Goal: Task Accomplishment & Management: Complete application form

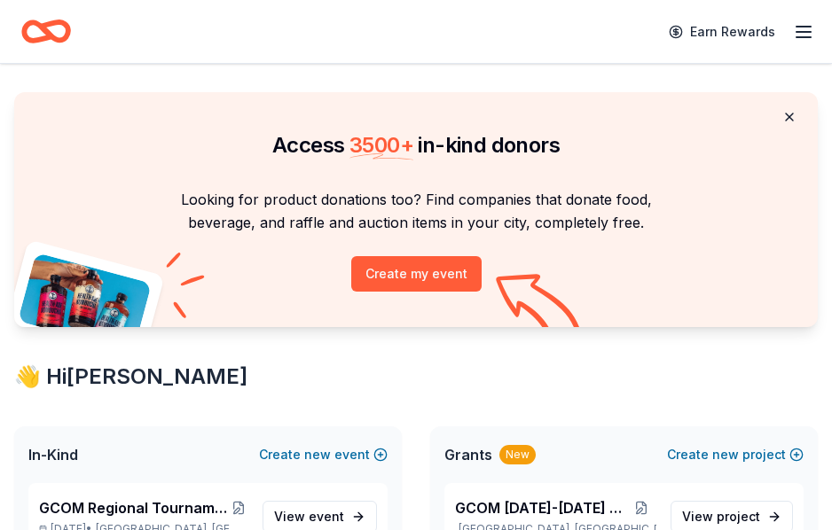
click at [793, 114] on button at bounding box center [789, 116] width 43 height 35
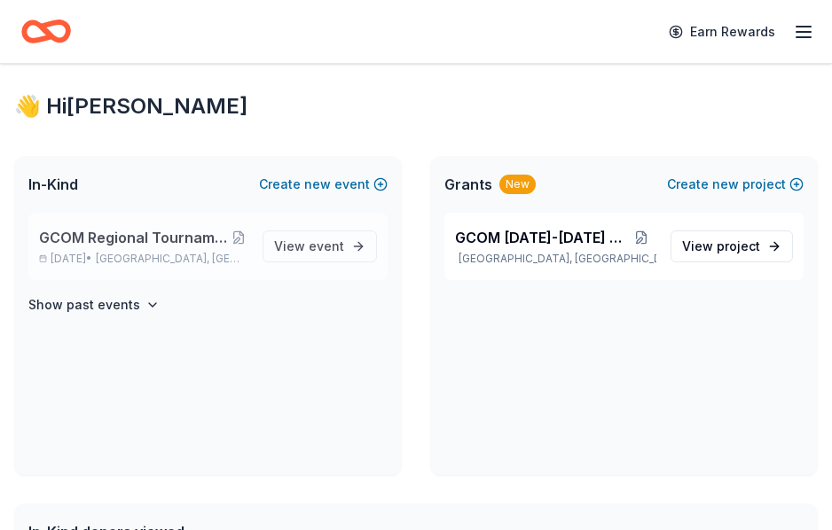
click at [142, 230] on span "GCOM Regional Tournament Fundraiser & Event" at bounding box center [133, 237] width 189 height 21
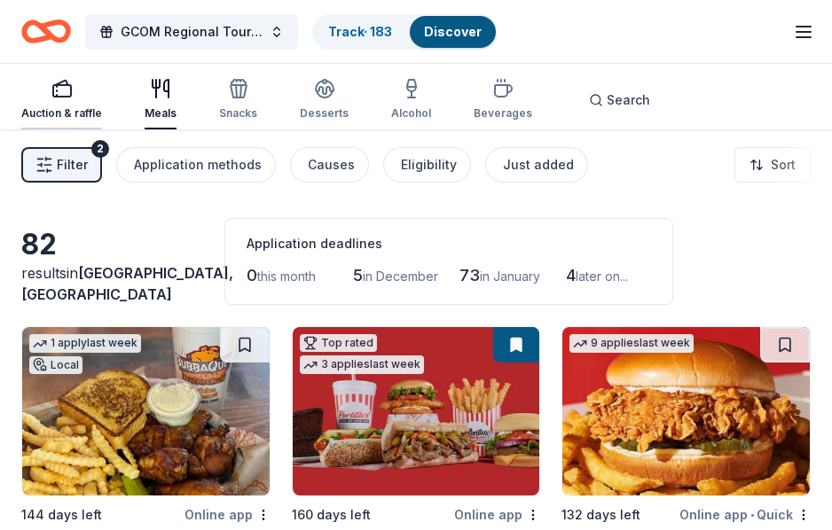
click at [59, 93] on icon "button" at bounding box center [61, 88] width 21 height 21
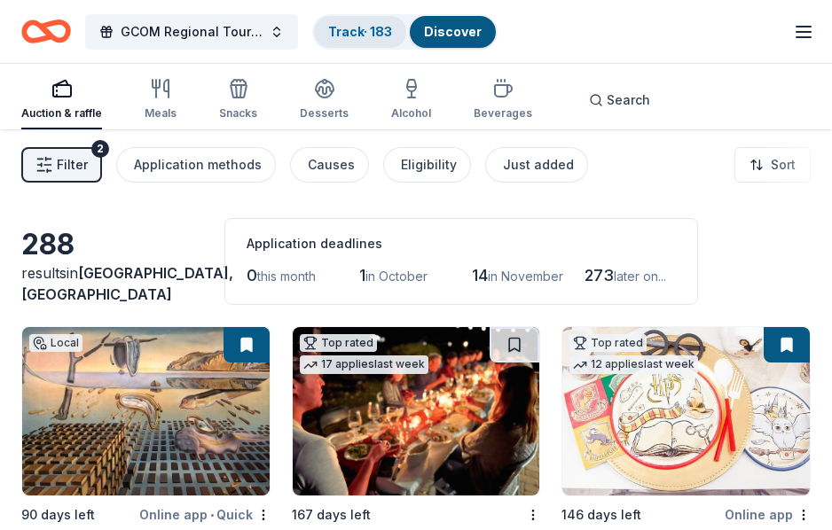
click at [364, 17] on div "Track · 183" at bounding box center [360, 32] width 92 height 32
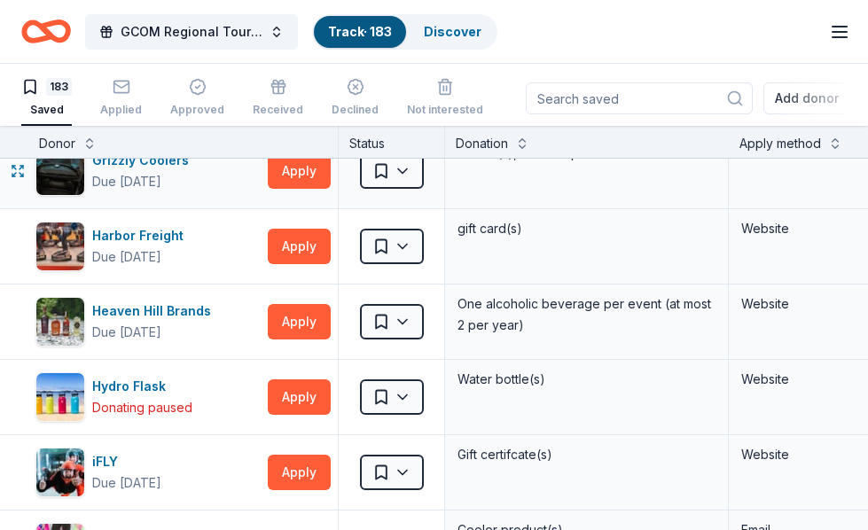
scroll to position [5499, 0]
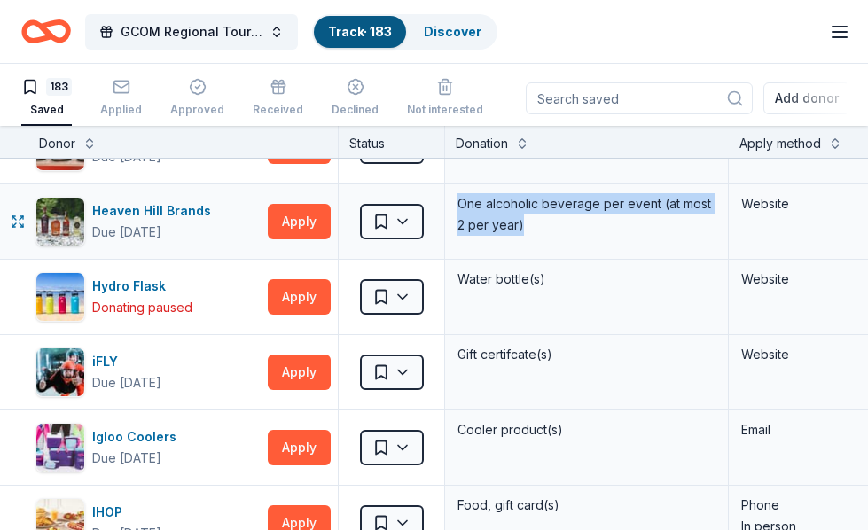
drag, startPoint x: 542, startPoint y: 232, endPoint x: 457, endPoint y: 208, distance: 88.2
click at [457, 208] on div "One alcoholic beverage per event (at most 2 per year)" at bounding box center [587, 215] width 262 height 46
copy div "One alcoholic beverage per event (at most 2 per year)"
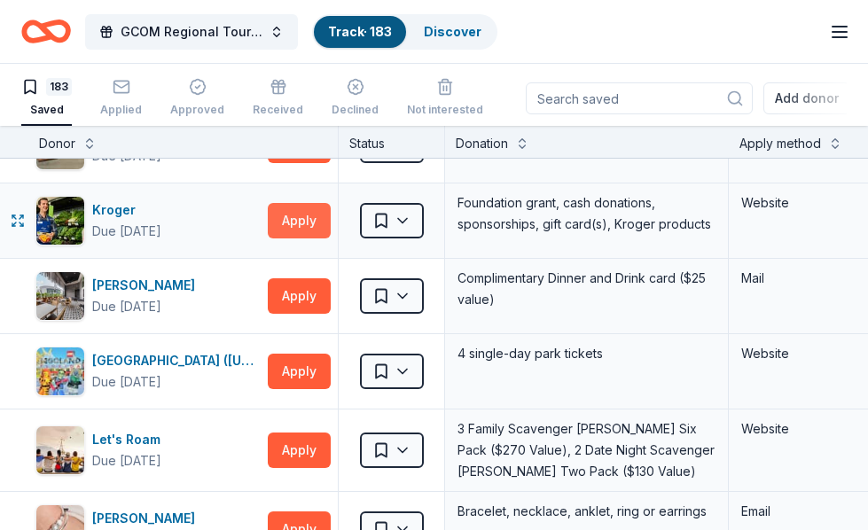
scroll to position [6830, 0]
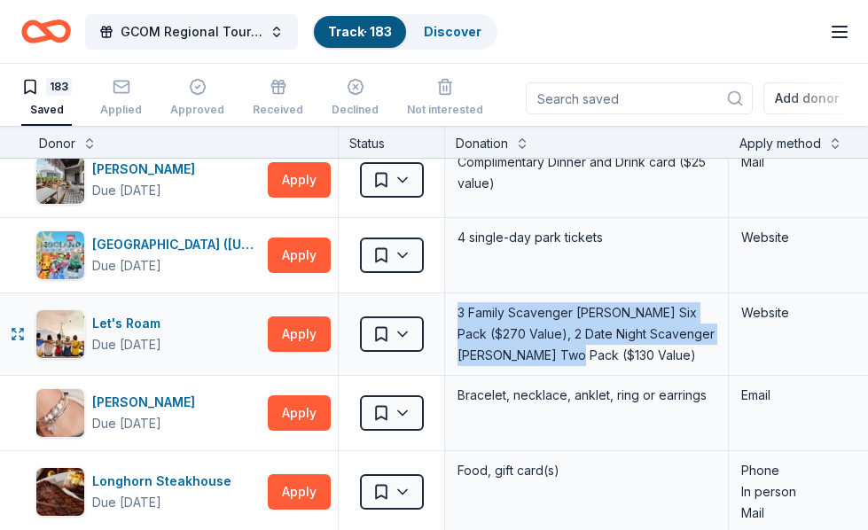
drag, startPoint x: 567, startPoint y: 353, endPoint x: 459, endPoint y: 311, distance: 115.1
click at [459, 311] on div "3 Family Scavenger Hunt Six Pack ($270 Value), 2 Date Night Scavenger Hunt Two …" at bounding box center [587, 334] width 262 height 67
copy div "3 Family Scavenger Hunt Six Pack ($270 Value), 2 Date Night Scavenger Hunt Two …"
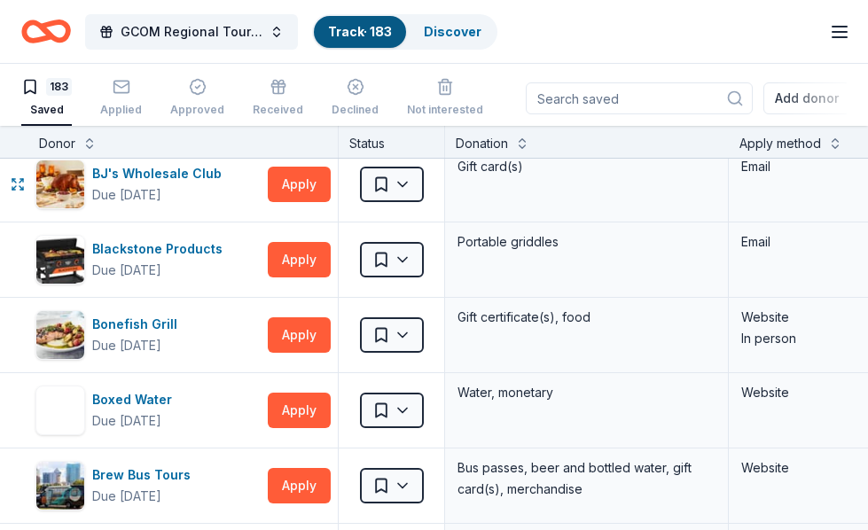
scroll to position [1153, 0]
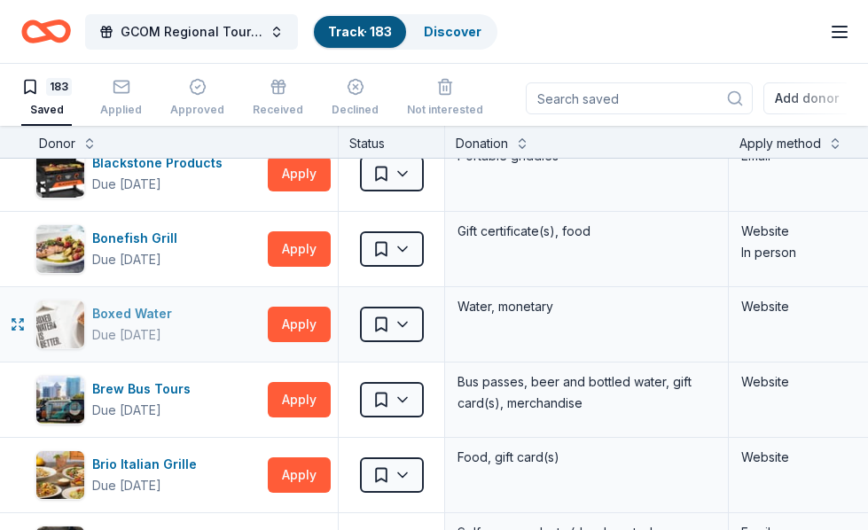
click at [151, 311] on div "Boxed Water" at bounding box center [135, 313] width 87 height 21
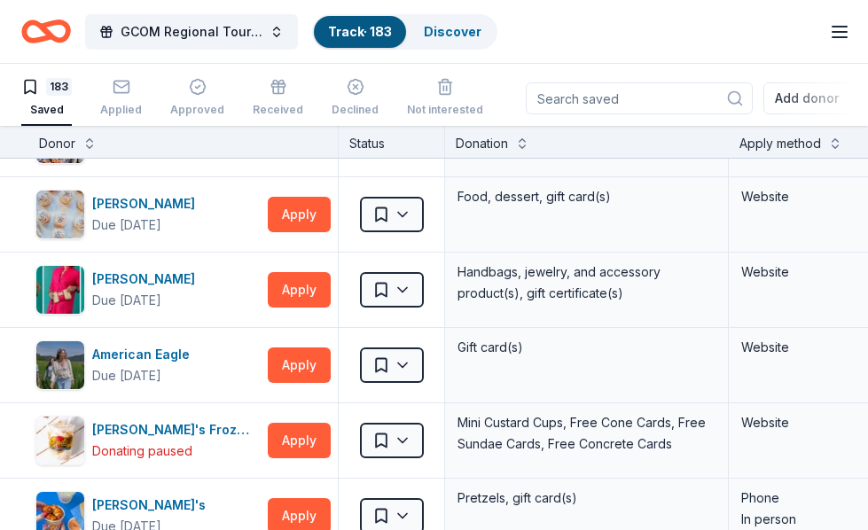
scroll to position [0, 0]
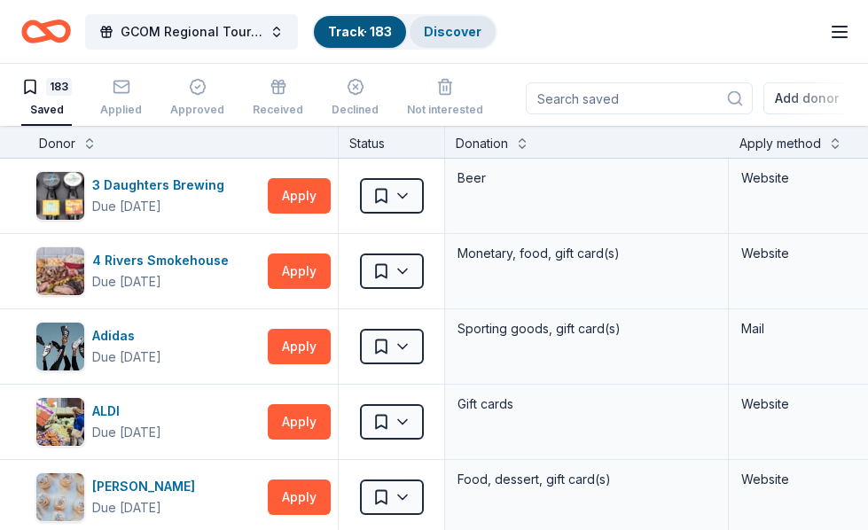
click at [444, 30] on link "Discover" at bounding box center [453, 31] width 58 height 15
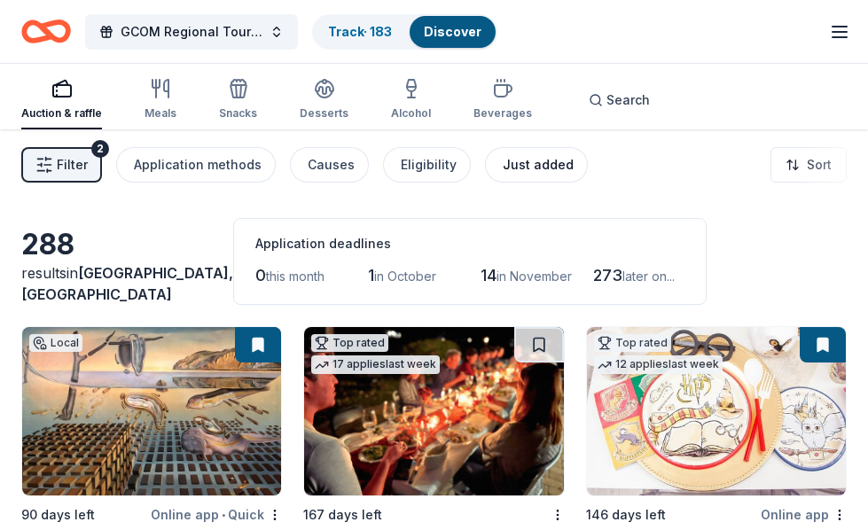
click at [536, 165] on div "Just added" at bounding box center [538, 164] width 71 height 21
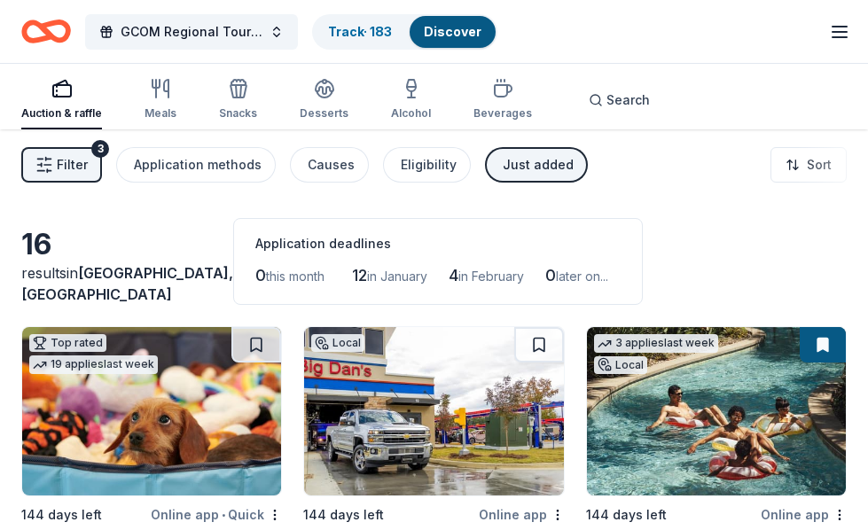
click at [67, 161] on span "Filter" at bounding box center [72, 164] width 31 height 21
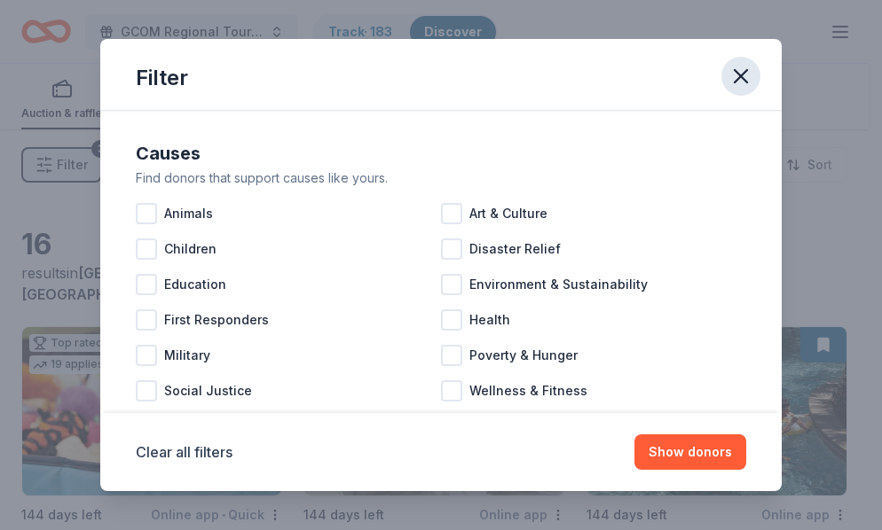
click at [742, 75] on icon "button" at bounding box center [740, 76] width 12 height 12
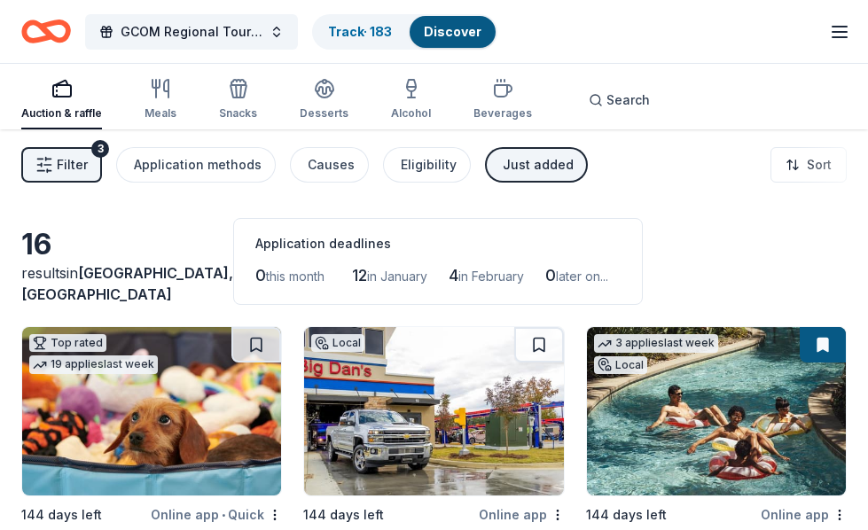
click at [529, 169] on div "Just added" at bounding box center [538, 164] width 71 height 21
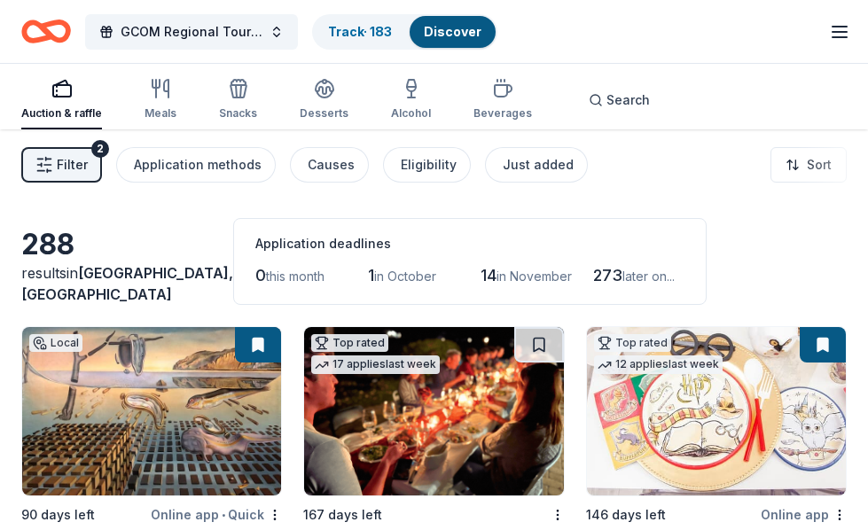
click at [54, 160] on button "Filter 2" at bounding box center [61, 164] width 81 height 35
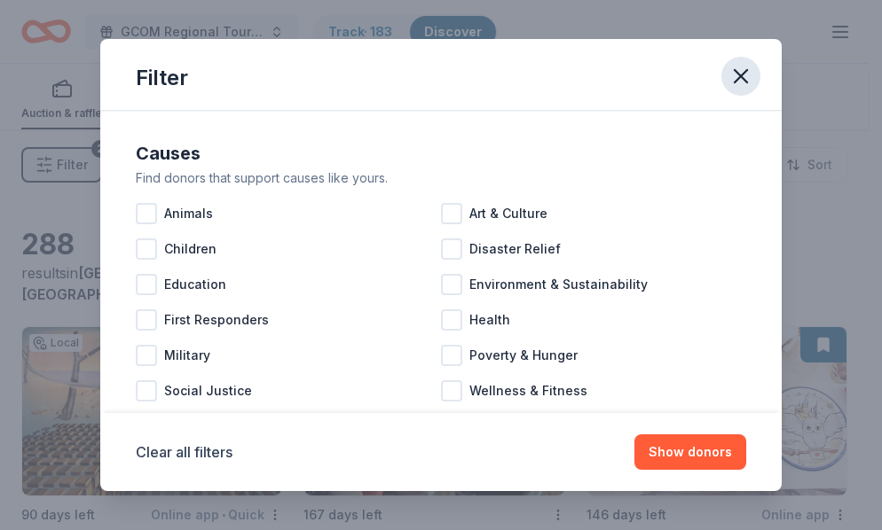
click at [742, 67] on icon "button" at bounding box center [740, 76] width 25 height 25
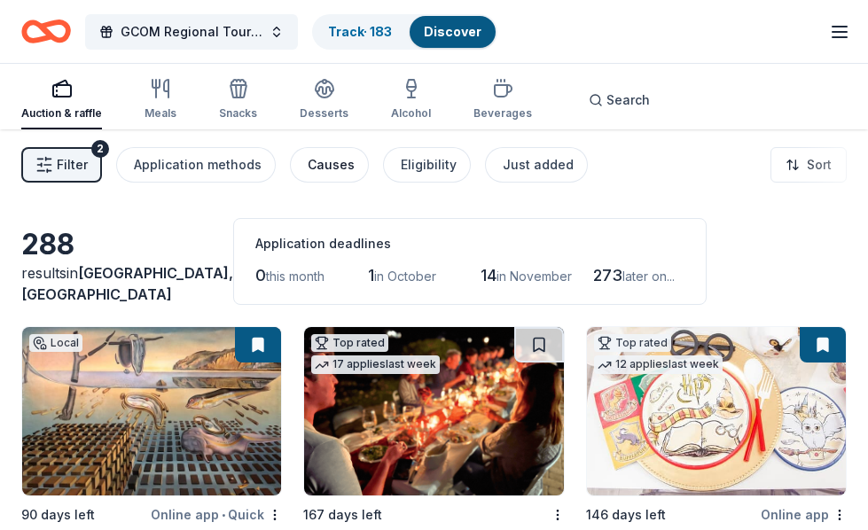
click at [329, 161] on div "Causes" at bounding box center [331, 164] width 47 height 21
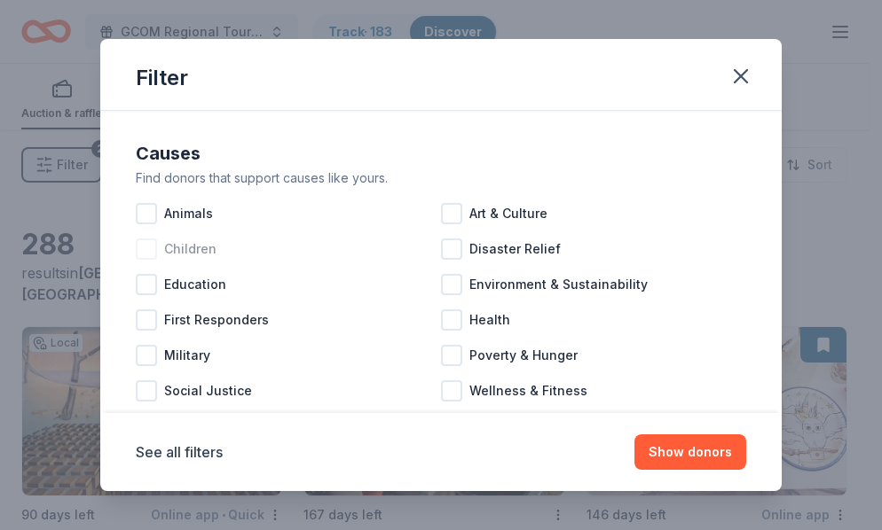
click at [147, 242] on div at bounding box center [146, 249] width 21 height 21
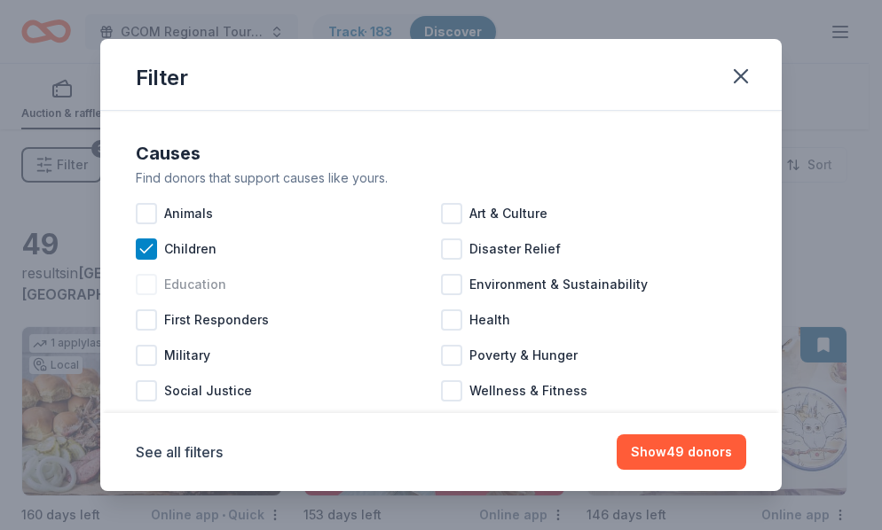
scroll to position [38, 0]
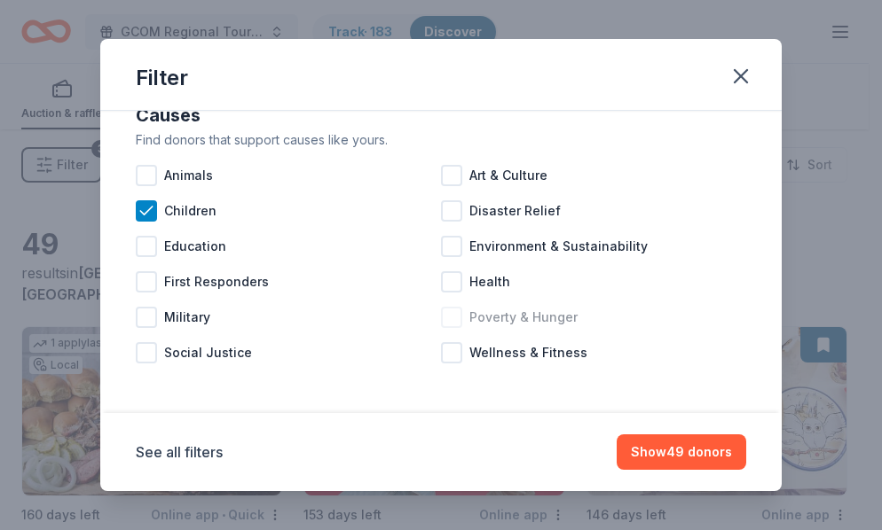
click at [444, 317] on div at bounding box center [451, 317] width 21 height 21
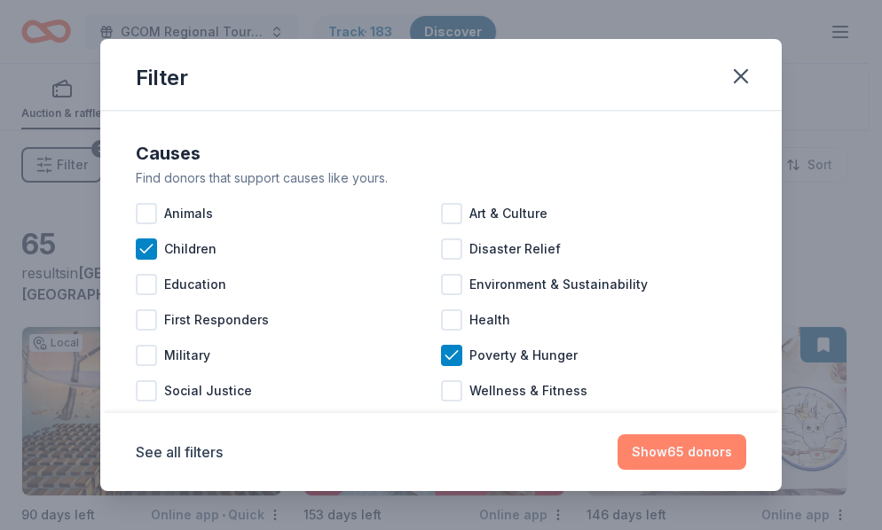
click at [671, 451] on button "Show 65 donors" at bounding box center [681, 452] width 129 height 35
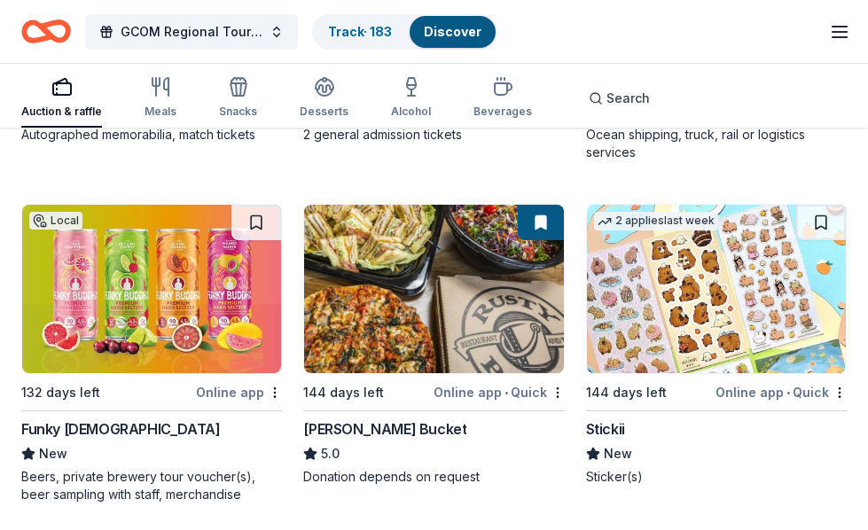
scroll to position [2572, 0]
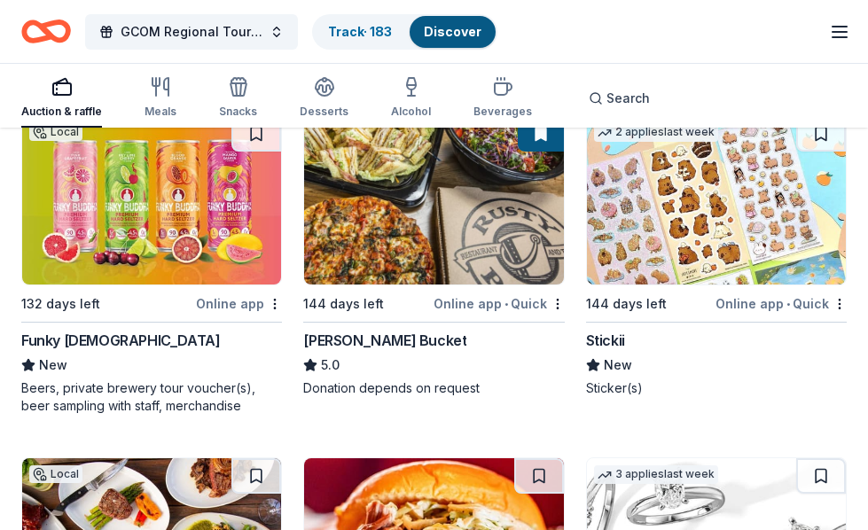
click at [605, 336] on div "Stickii" at bounding box center [605, 340] width 39 height 21
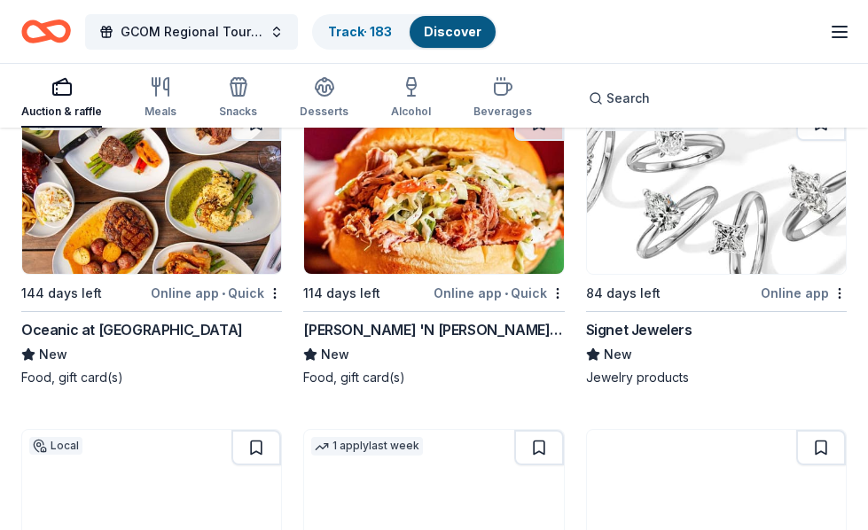
scroll to position [2927, 0]
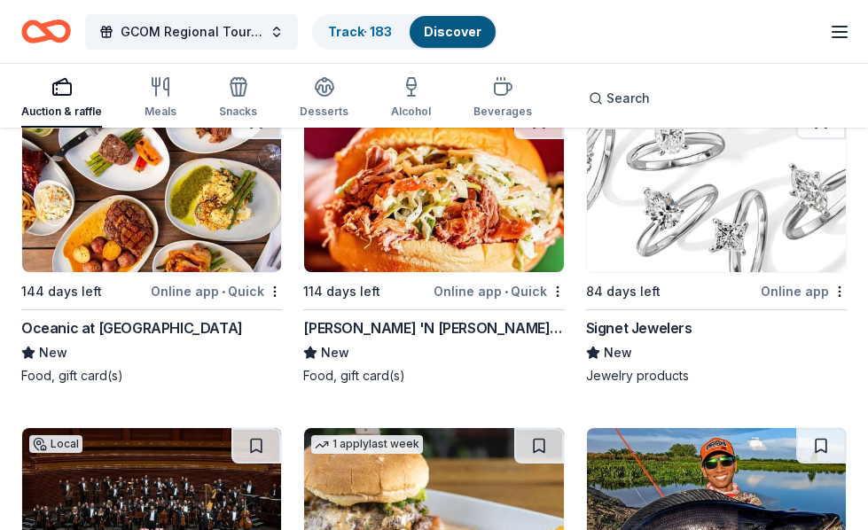
click at [666, 325] on div "Signet Jewelers" at bounding box center [639, 328] width 106 height 21
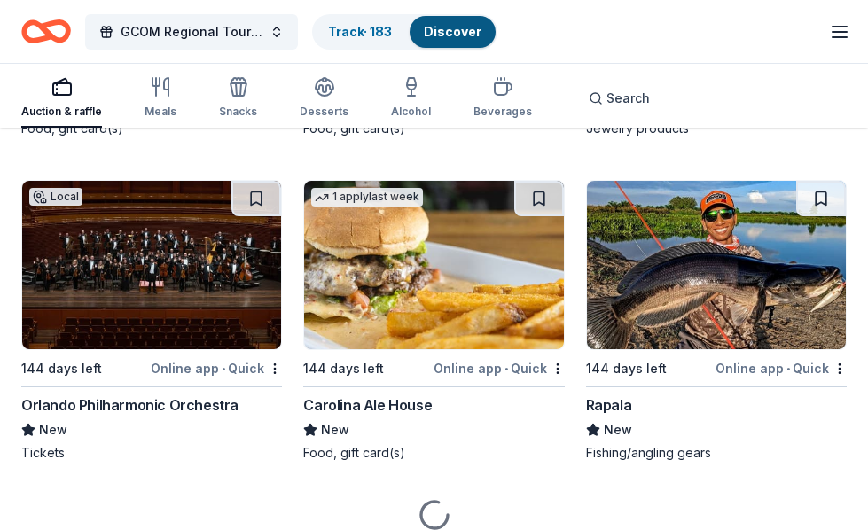
scroll to position [3193, 0]
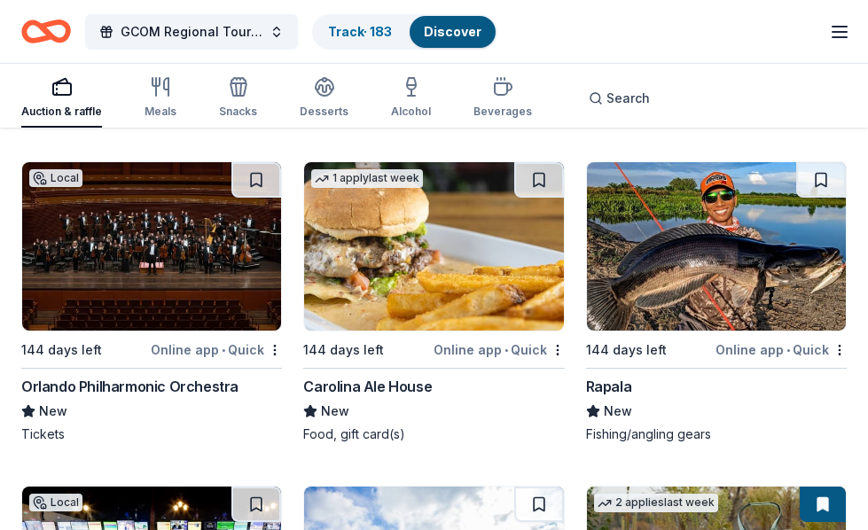
click at [629, 340] on div "144 days left" at bounding box center [626, 350] width 81 height 21
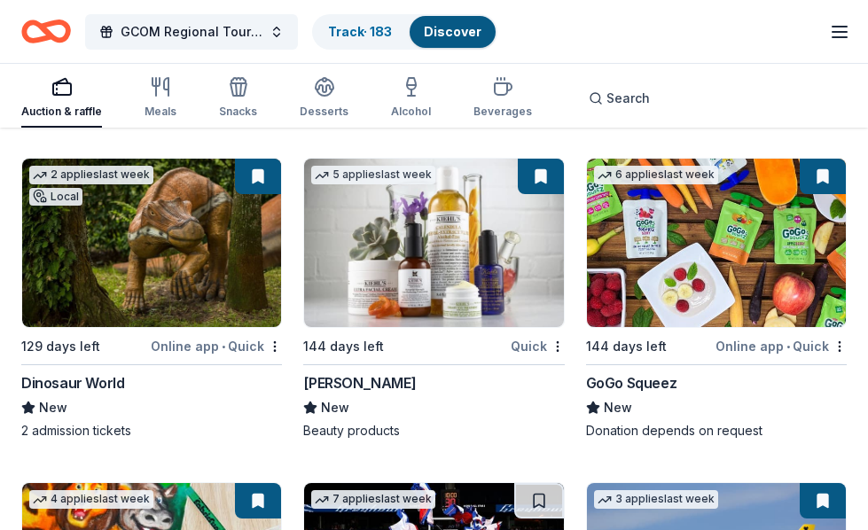
scroll to position [5929, 0]
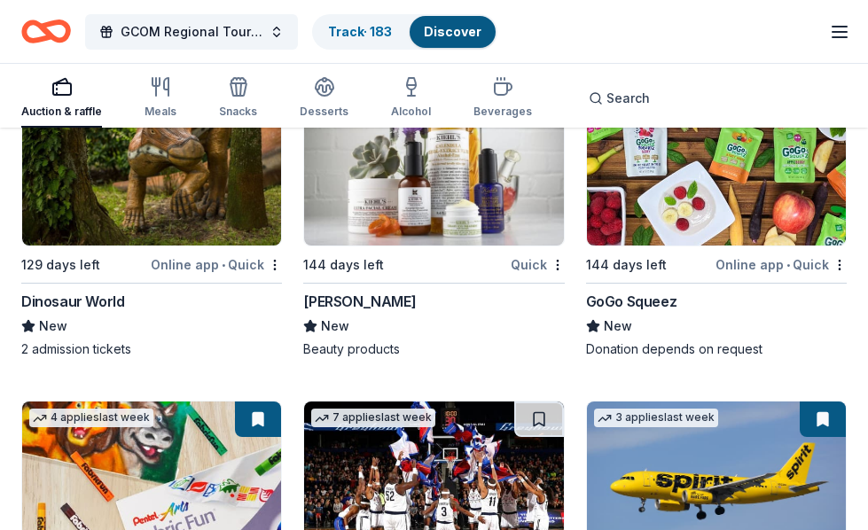
click at [640, 302] on div "GoGo Squeez" at bounding box center [631, 301] width 91 height 21
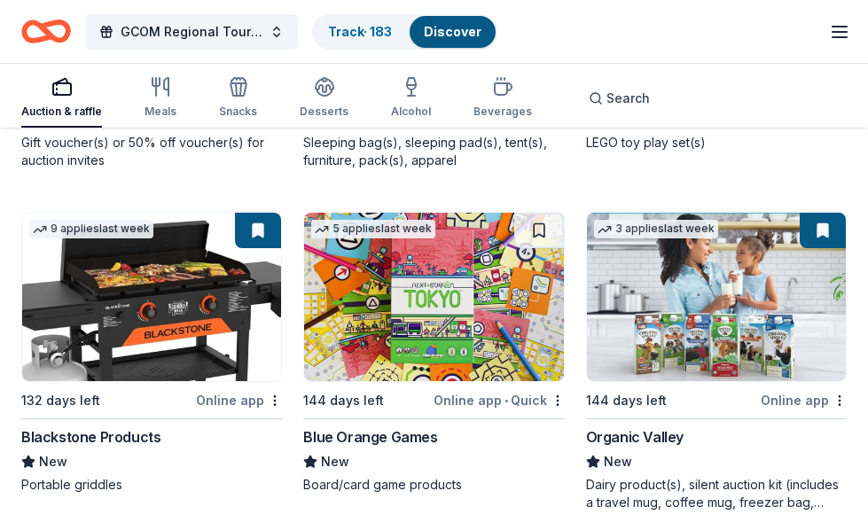
scroll to position [6816, 0]
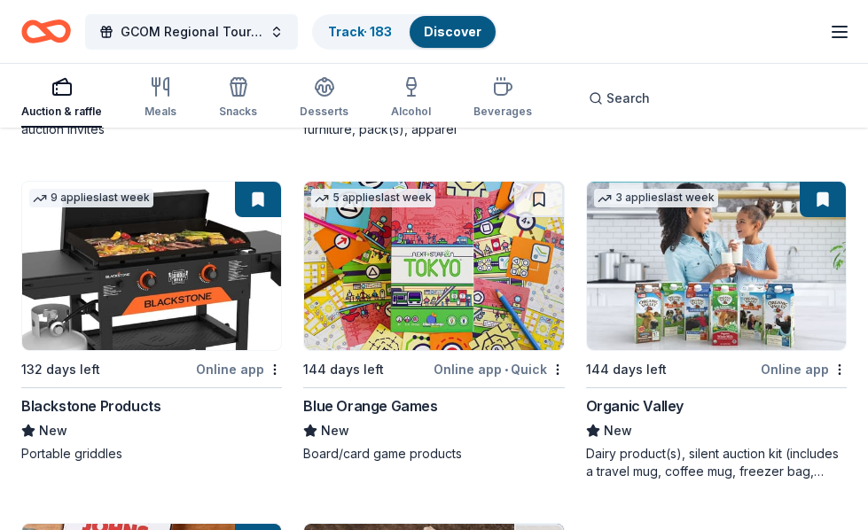
click at [727, 248] on img at bounding box center [716, 266] width 259 height 169
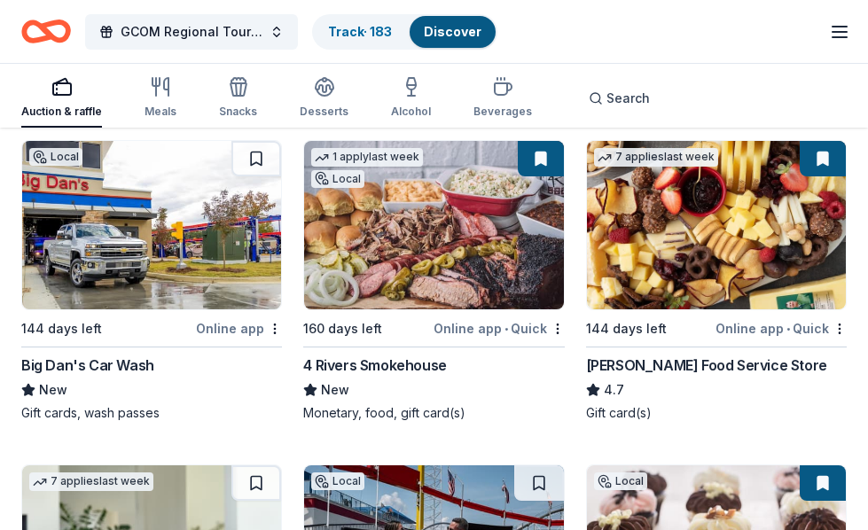
scroll to position [0, 0]
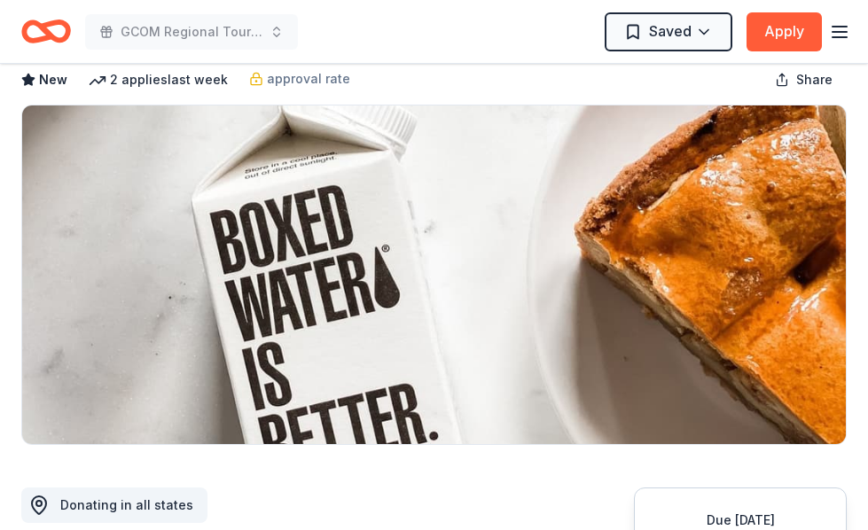
scroll to position [266, 0]
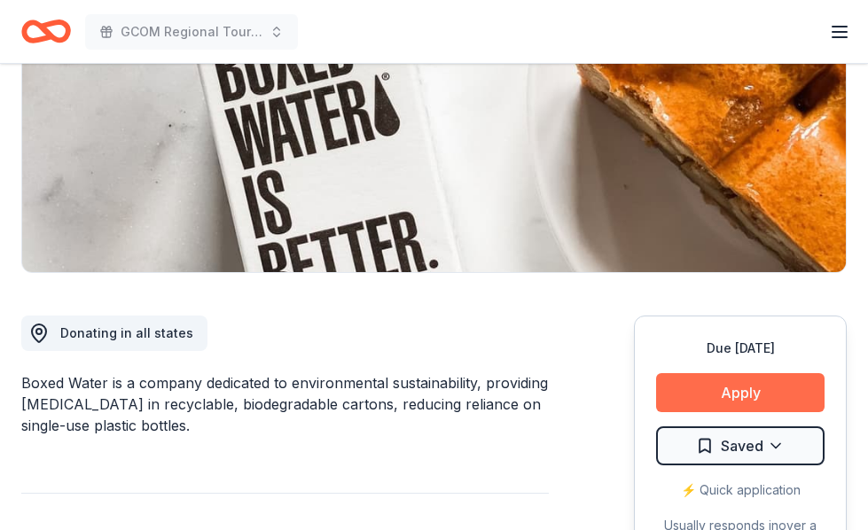
click at [717, 389] on button "Apply" at bounding box center [740, 392] width 169 height 39
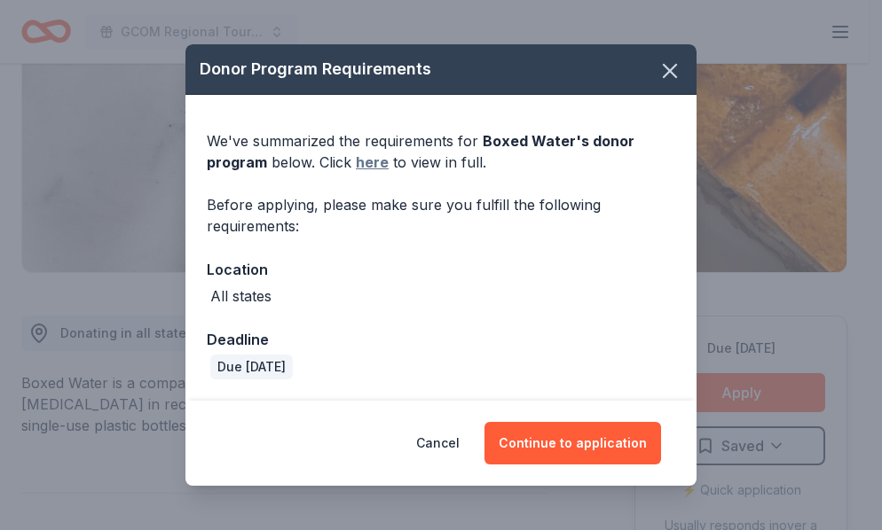
click at [376, 158] on link "here" at bounding box center [372, 162] width 33 height 21
drag, startPoint x: 352, startPoint y: 71, endPoint x: 453, endPoint y: 87, distance: 102.4
click at [352, 71] on div "Donor Program Requirements" at bounding box center [440, 69] width 511 height 51
click at [675, 65] on icon "button" at bounding box center [669, 71] width 12 height 12
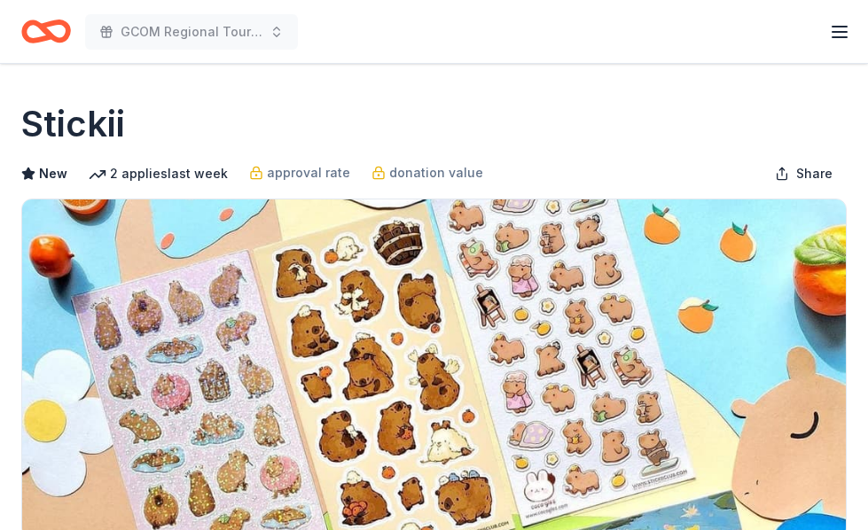
click at [395, 39] on div "GCOM Regional Tournament Fundraiser & Event Earn Rewards" at bounding box center [434, 32] width 826 height 42
drag, startPoint x: 148, startPoint y: 130, endPoint x: 5, endPoint y: 127, distance: 142.9
drag, startPoint x: 137, startPoint y: 124, endPoint x: 28, endPoint y: 114, distance: 109.5
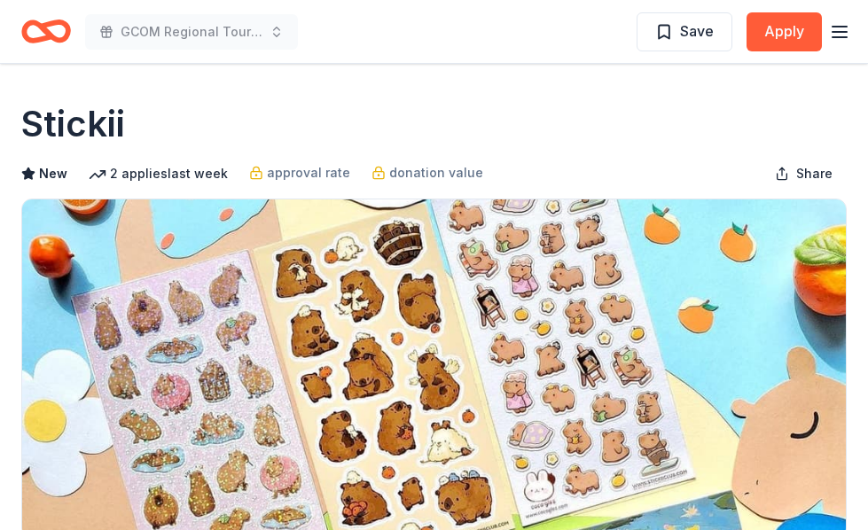
click at [256, 110] on div "Stickii" at bounding box center [434, 124] width 826 height 50
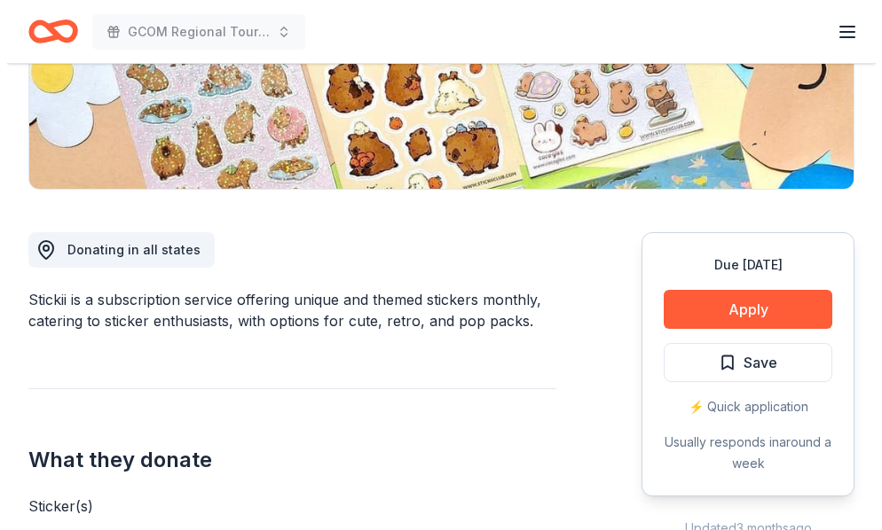
scroll to position [355, 0]
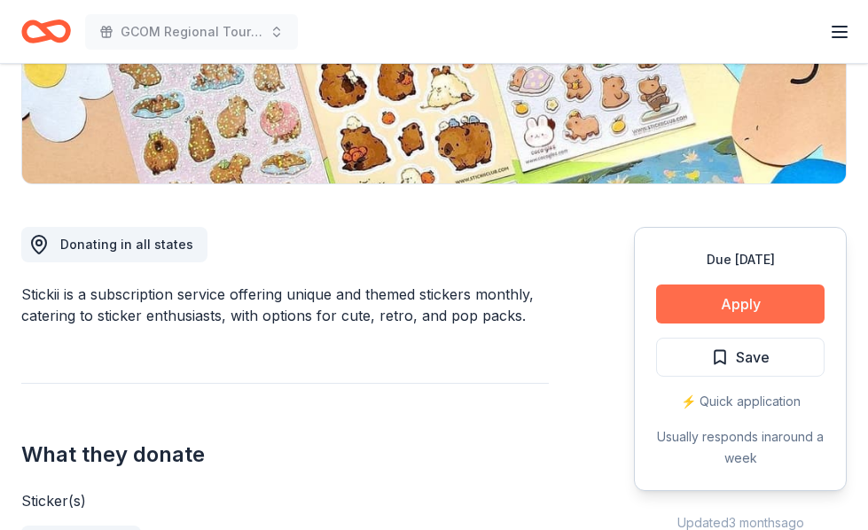
click at [769, 307] on button "Apply" at bounding box center [740, 304] width 169 height 39
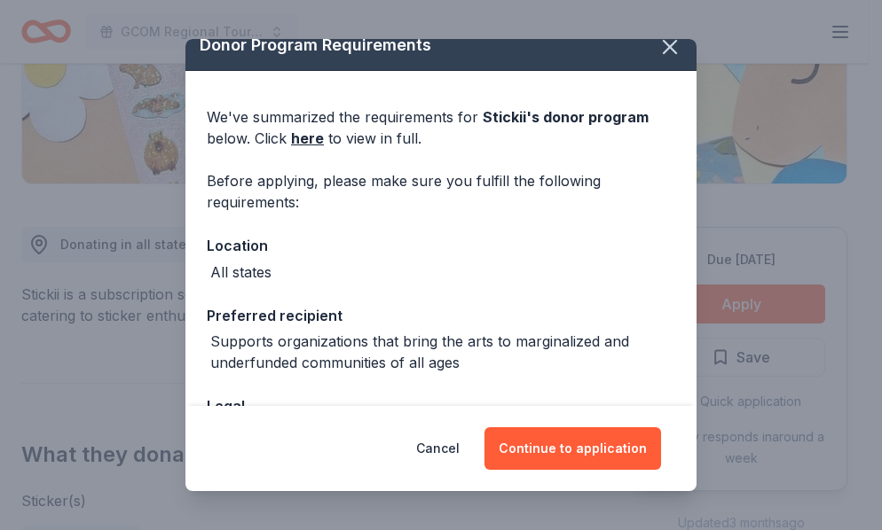
scroll to position [0, 0]
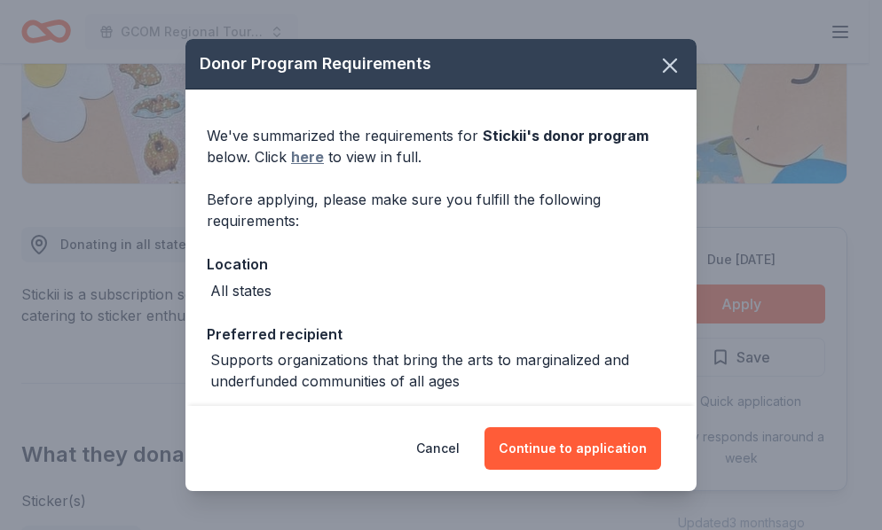
click at [312, 153] on link "here" at bounding box center [307, 156] width 33 height 21
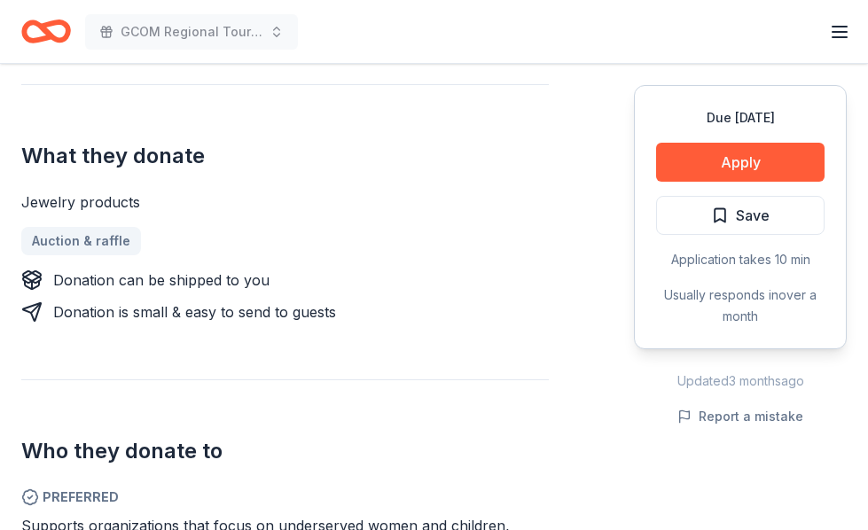
scroll to position [710, 0]
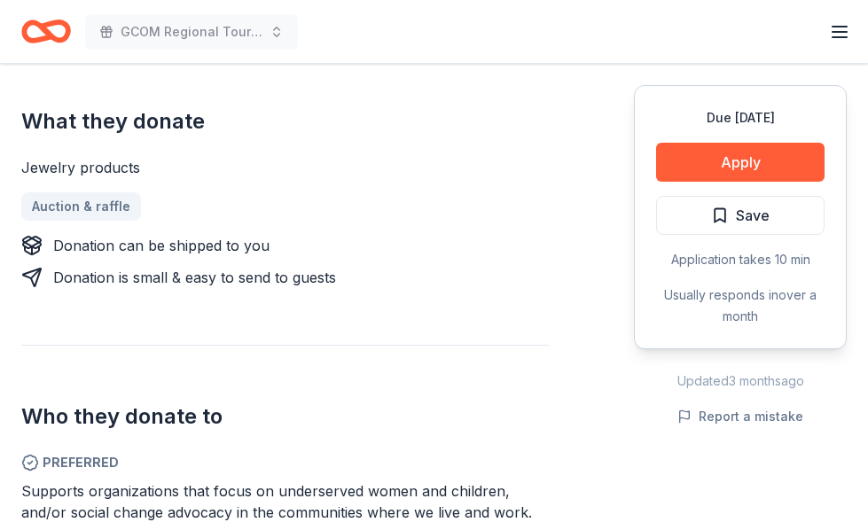
click at [358, 310] on div "Donating in all states Signet Jewelers is the world's largest retailer of diamo…" at bounding box center [285, 343] width 528 height 1027
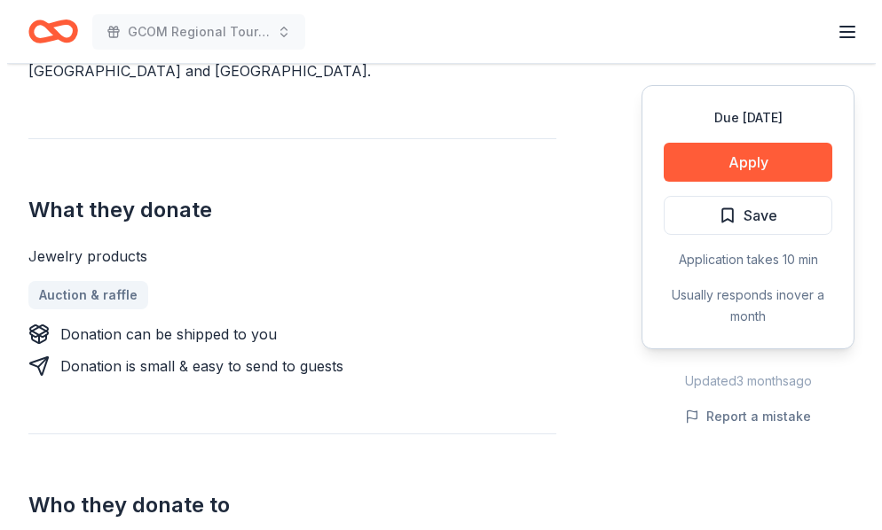
scroll to position [532, 0]
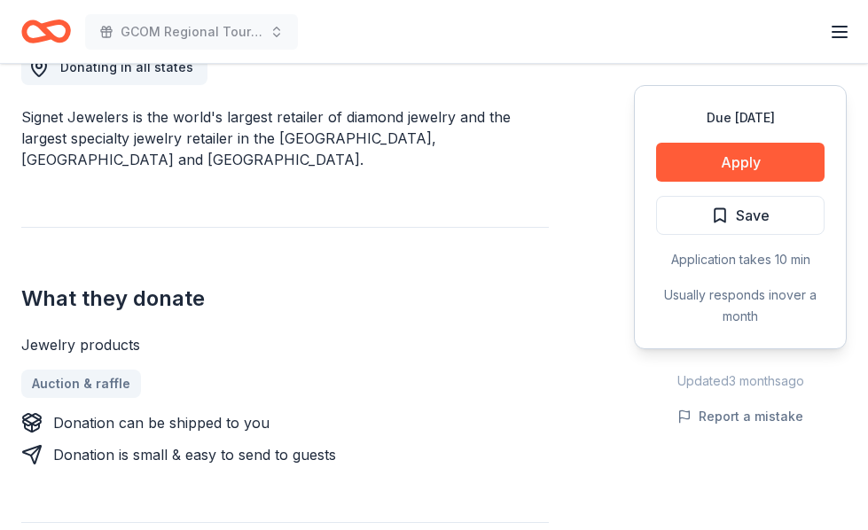
click at [215, 234] on div "What they donate Jewelry products Auction & raffle Donation can be shipped to y…" at bounding box center [285, 346] width 528 height 239
click at [702, 155] on button "Apply" at bounding box center [740, 162] width 169 height 39
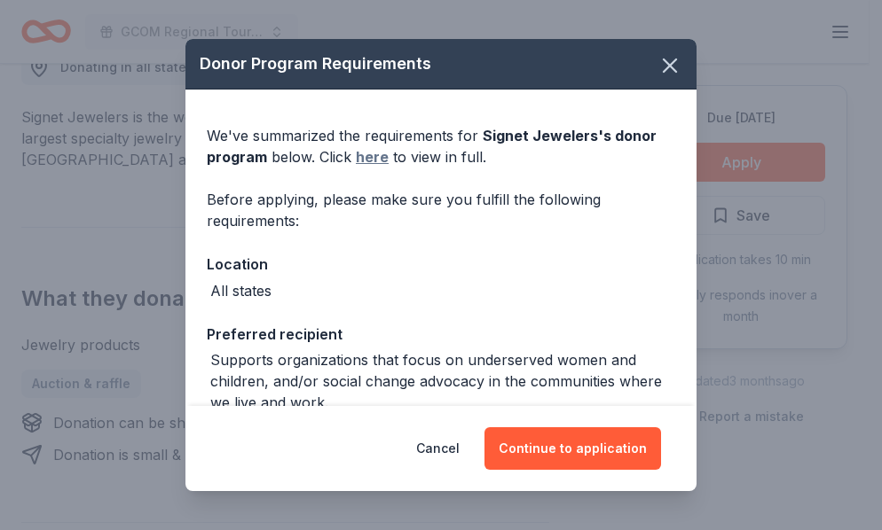
click at [368, 157] on link "here" at bounding box center [372, 156] width 33 height 21
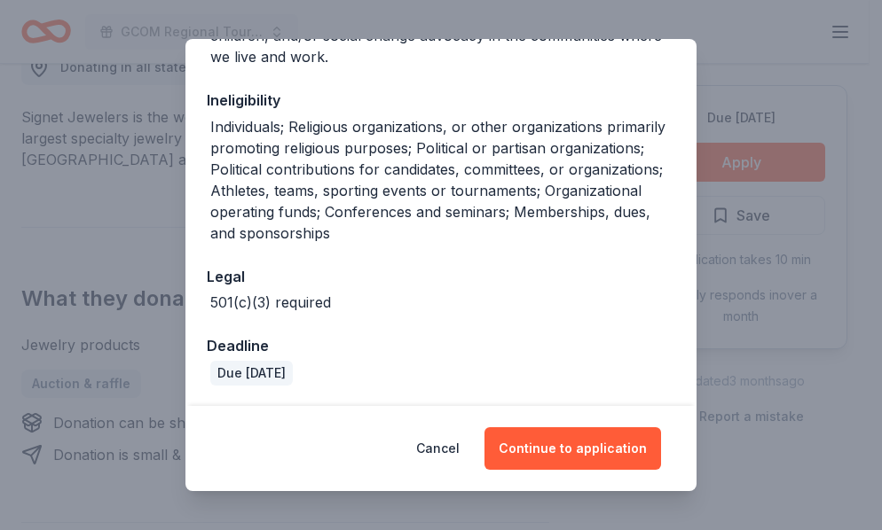
scroll to position [347, 0]
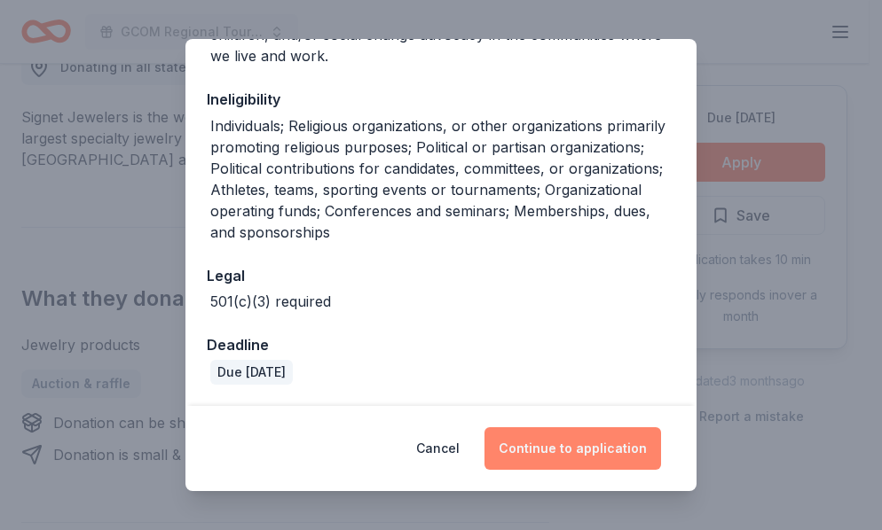
click at [573, 438] on button "Continue to application" at bounding box center [572, 449] width 177 height 43
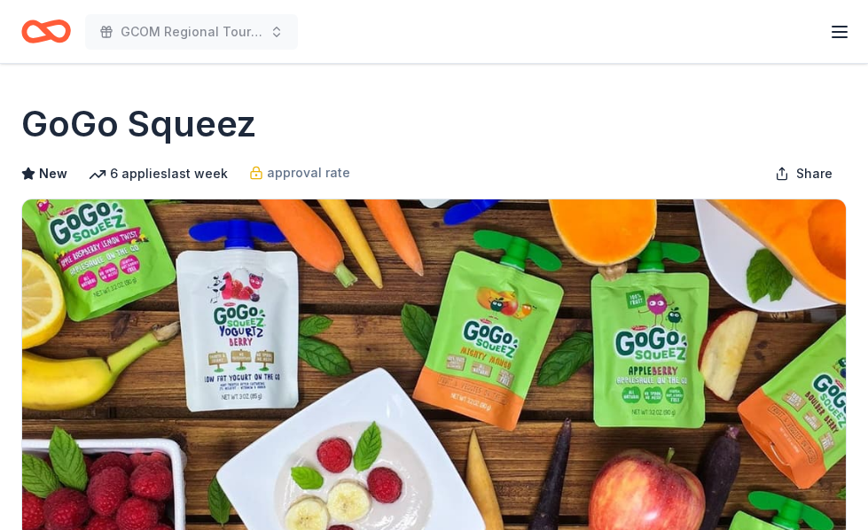
drag, startPoint x: 363, startPoint y: 115, endPoint x: 418, endPoint y: 114, distance: 55.0
click at [365, 115] on div "GoGo Squeez" at bounding box center [434, 124] width 826 height 50
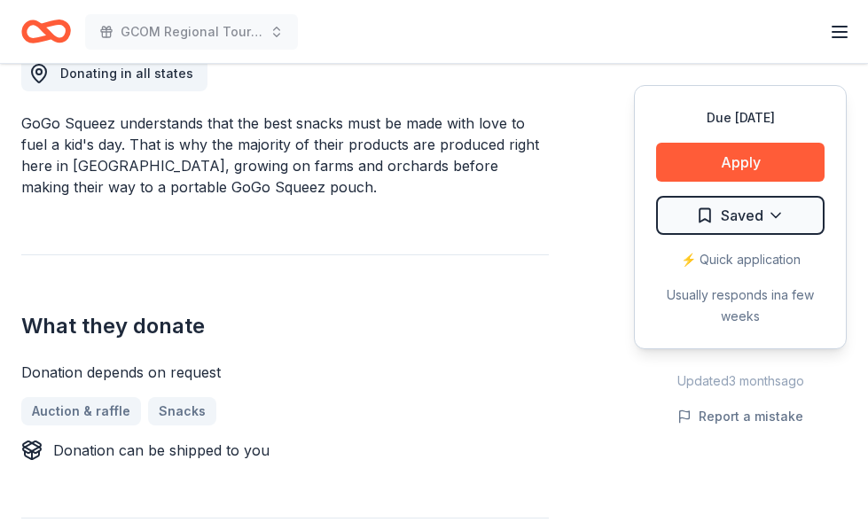
scroll to position [532, 0]
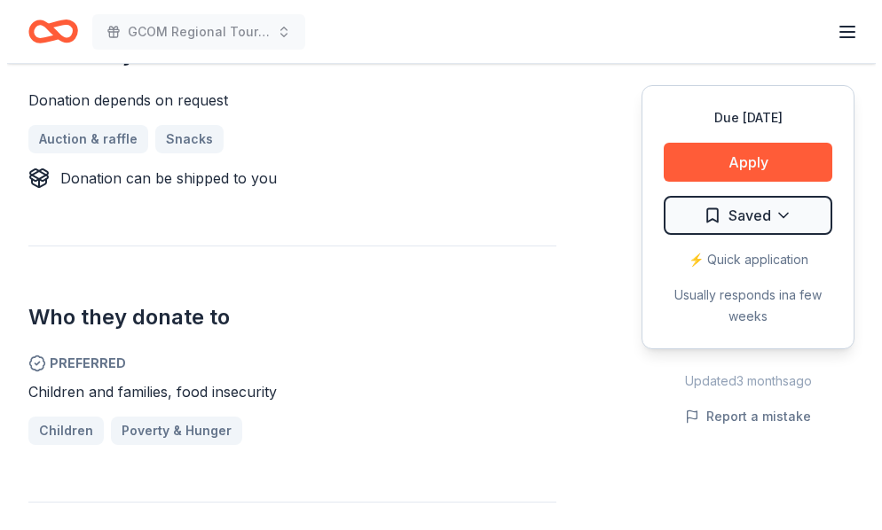
scroll to position [887, 0]
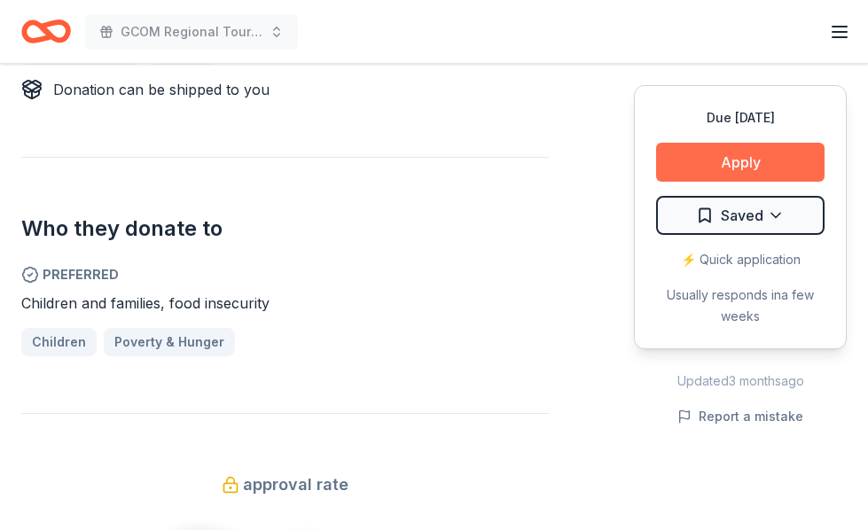
click at [713, 150] on button "Apply" at bounding box center [740, 162] width 169 height 39
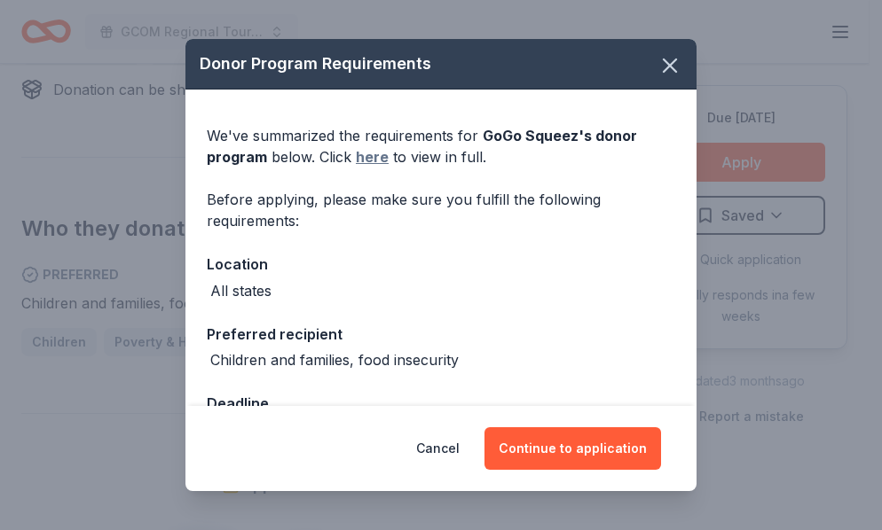
click at [370, 160] on link "here" at bounding box center [372, 156] width 33 height 21
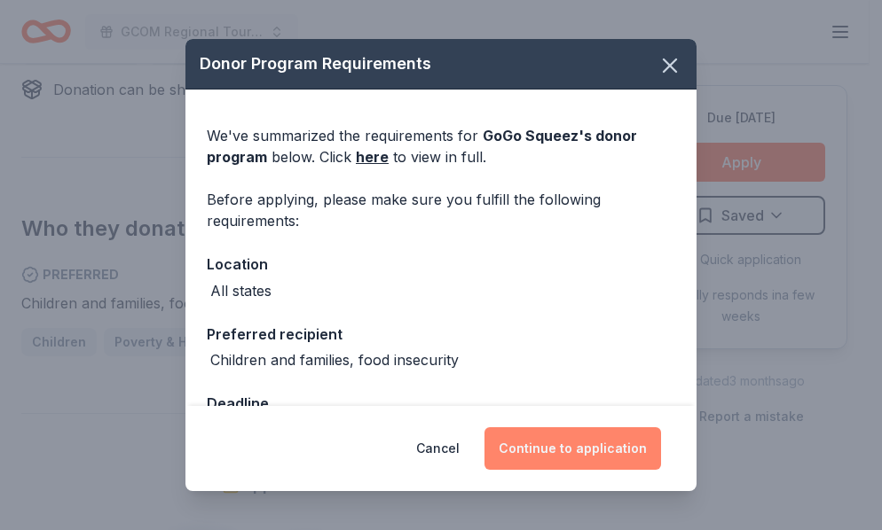
click at [563, 458] on button "Continue to application" at bounding box center [572, 449] width 177 height 43
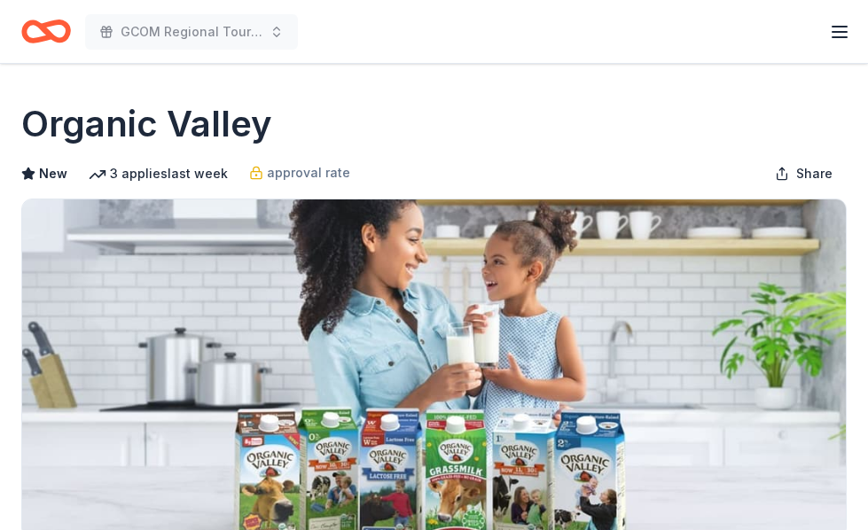
click at [404, 100] on div "Organic Valley" at bounding box center [434, 124] width 826 height 50
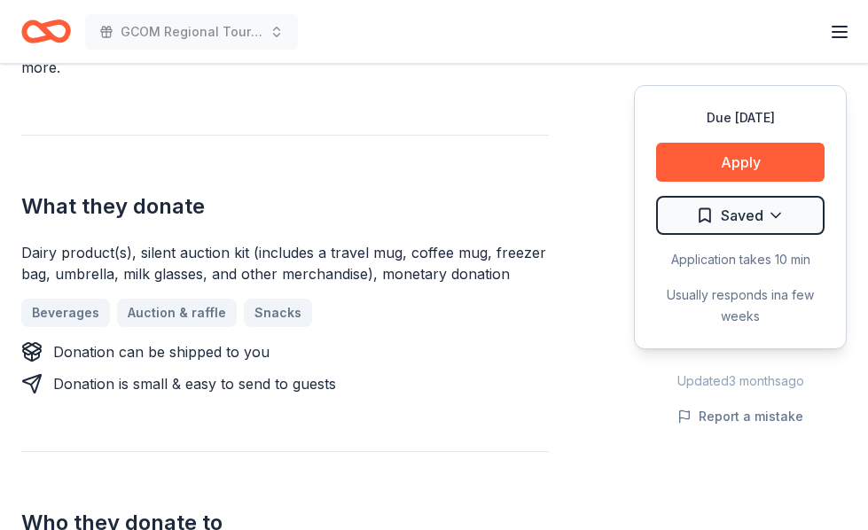
scroll to position [621, 0]
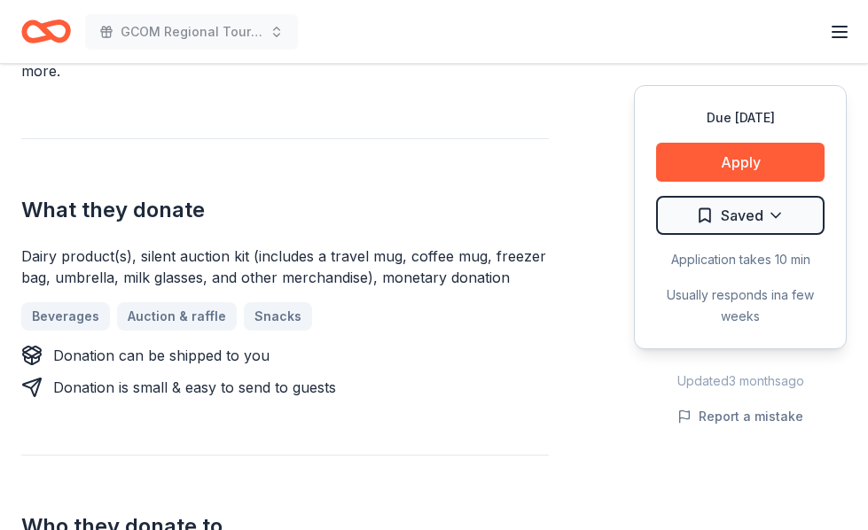
click at [316, 174] on div "What they donate Dairy product(s), silent auction kit (includes a travel mug, c…" at bounding box center [285, 268] width 528 height 260
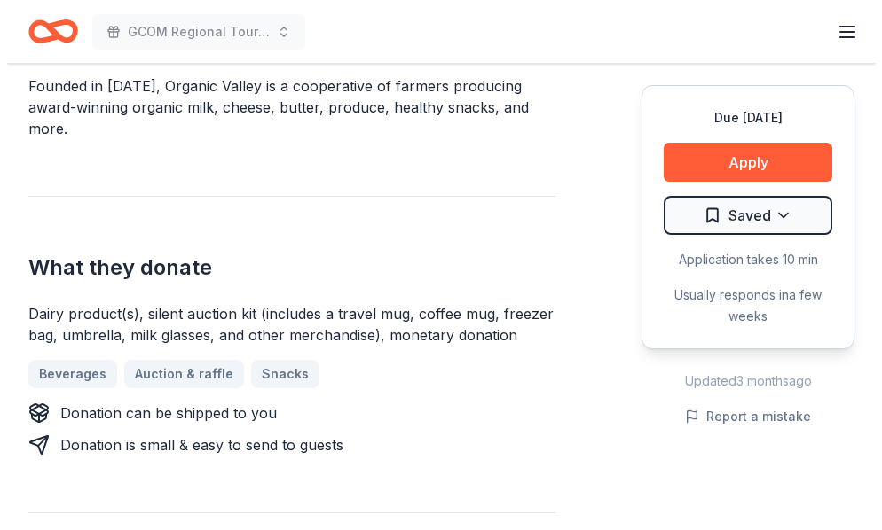
scroll to position [532, 0]
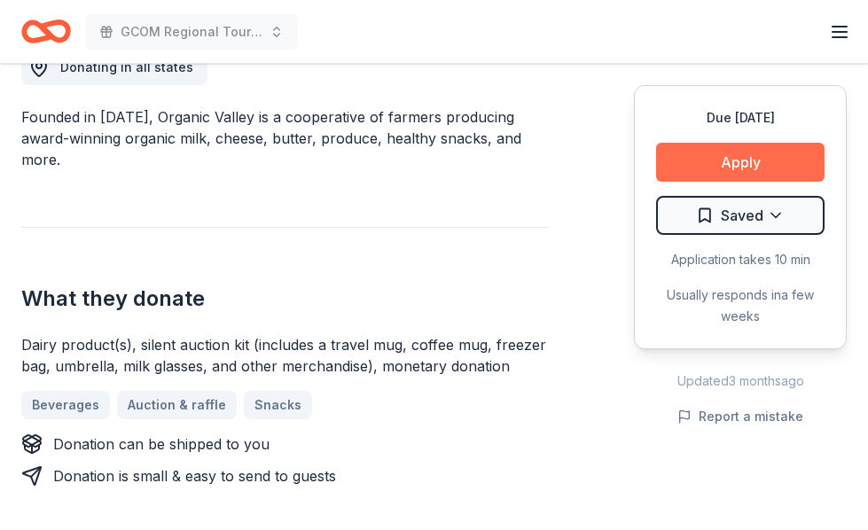
click at [722, 159] on button "Apply" at bounding box center [740, 162] width 169 height 39
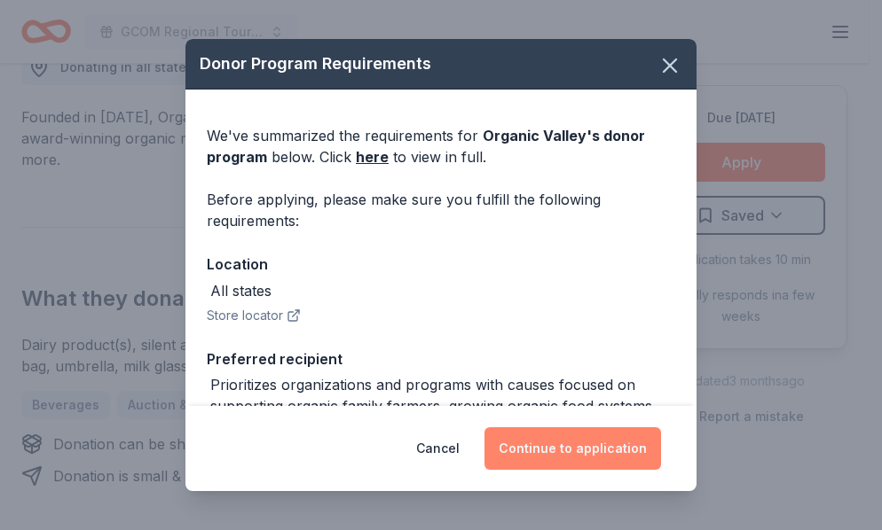
click at [585, 443] on button "Continue to application" at bounding box center [572, 449] width 177 height 43
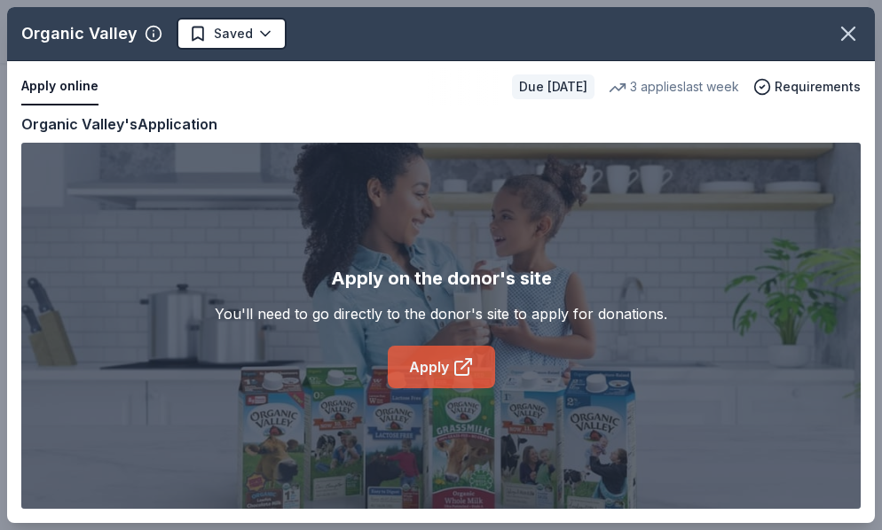
click at [432, 363] on link "Apply" at bounding box center [441, 367] width 107 height 43
